Goal: Find contact information: Find contact information

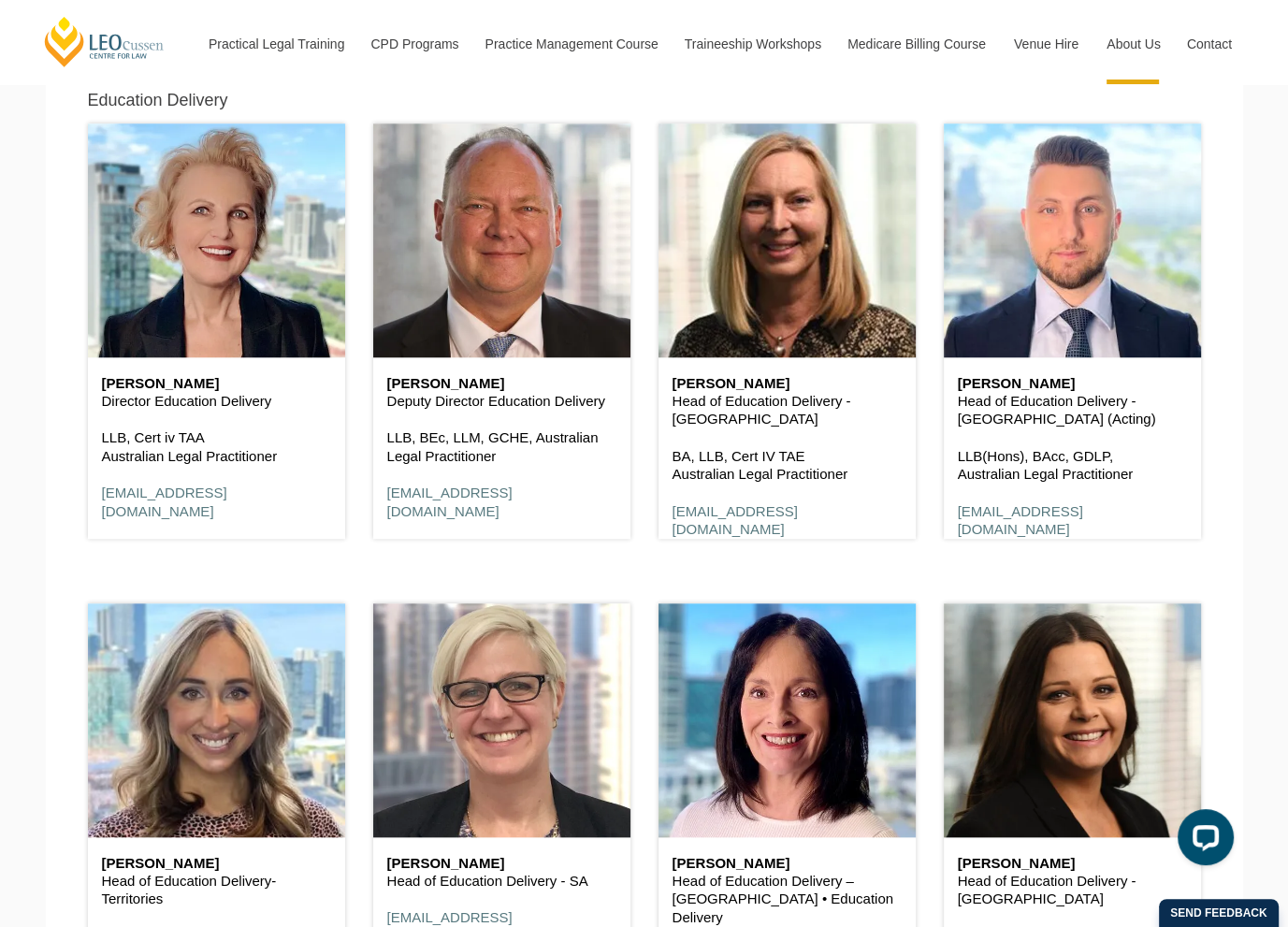
scroll to position [1405, 0]
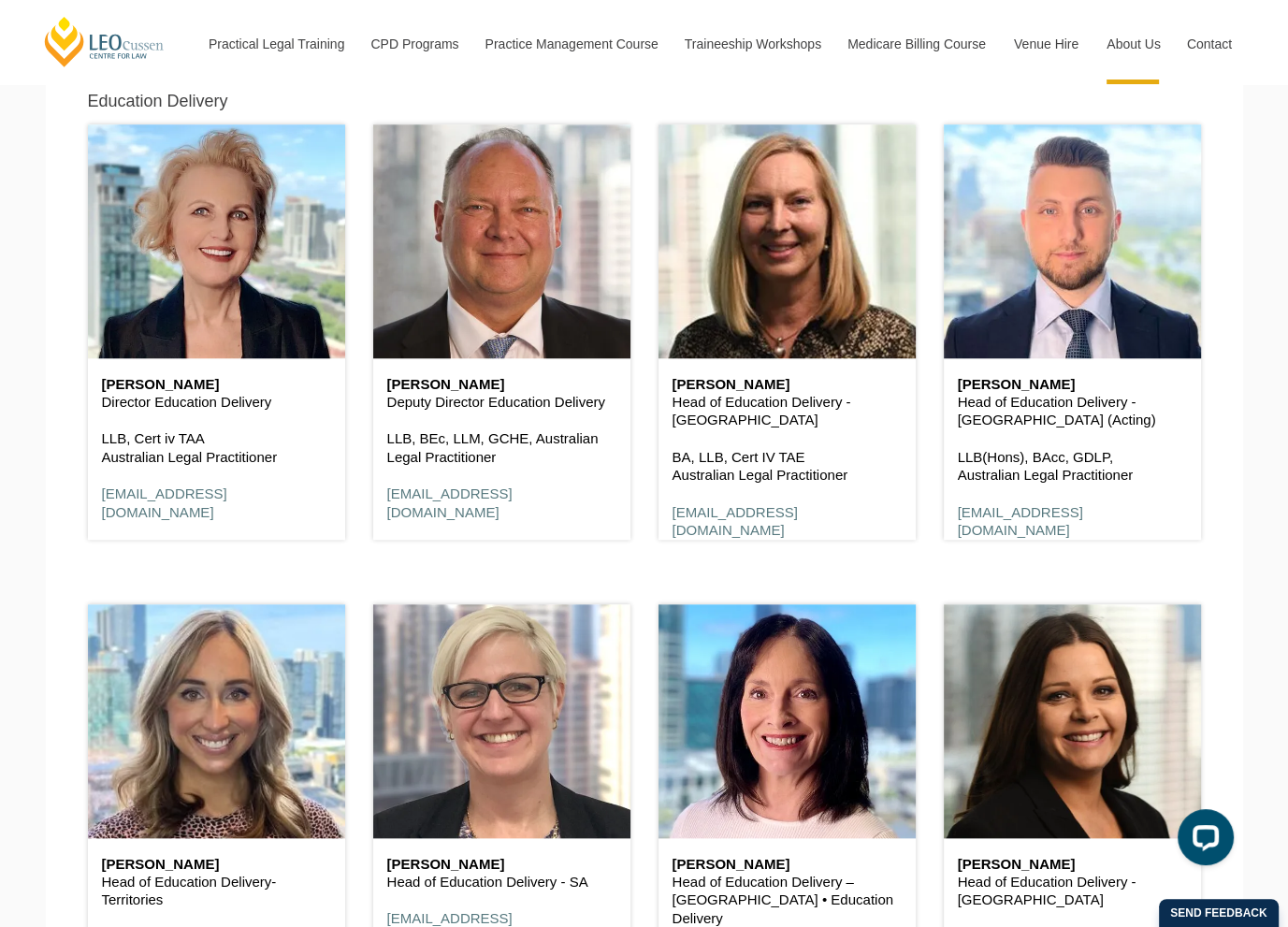
drag, startPoint x: 293, startPoint y: 405, endPoint x: 89, endPoint y: 386, distance: 204.9
click at [89, 386] on div "[PERSON_NAME] Director Education Delivery LLB, Cert iv TAA Australian Legal Pra…" at bounding box center [217, 449] width 257 height 182
copy div "[PERSON_NAME] Director Education Delivery"
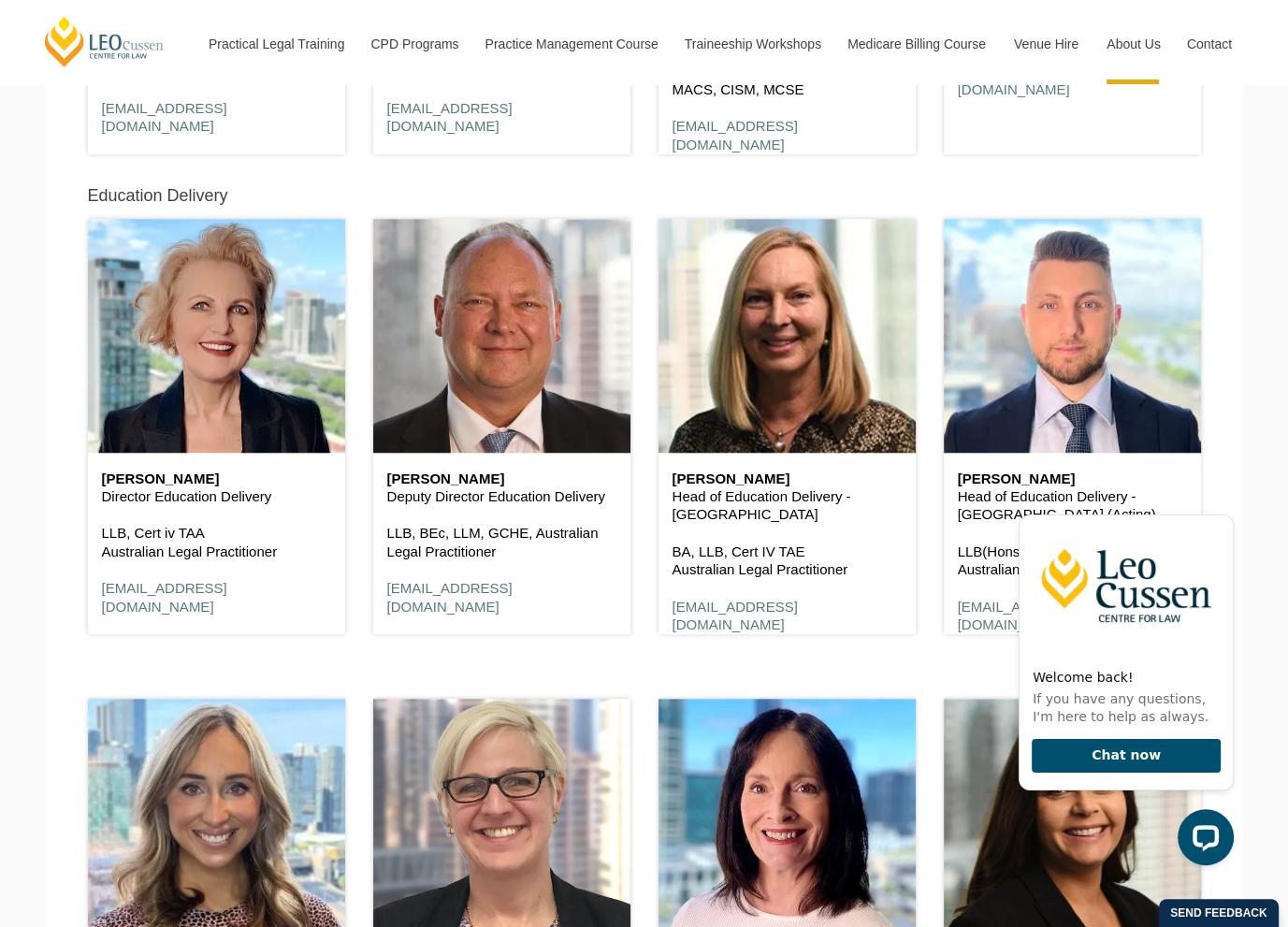
scroll to position [1310, 0]
drag, startPoint x: 612, startPoint y: 504, endPoint x: 376, endPoint y: 484, distance: 236.8
click at [376, 484] on div "[PERSON_NAME] Deputy Director Education Delivery LLB, BEc, LLM, GCHE, Australia…" at bounding box center [502, 544] width 257 height 182
copy div "[PERSON_NAME] Deputy Director Education Delivery"
